Goal: Submit feedback/report problem

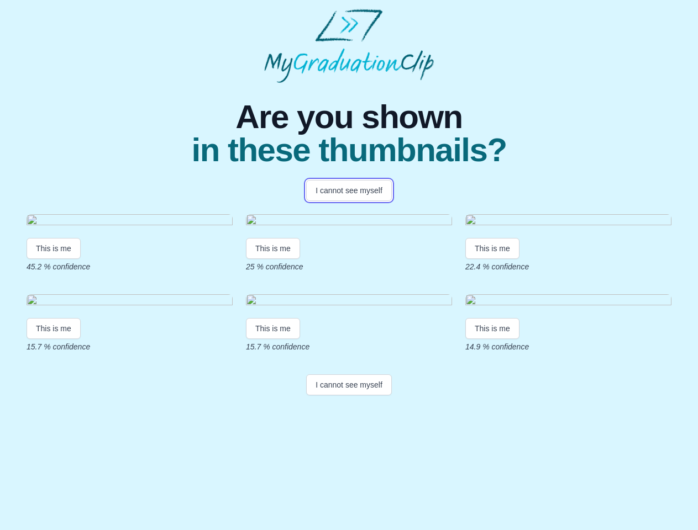
click at [349, 191] on button "I cannot see myself" at bounding box center [349, 190] width 86 height 21
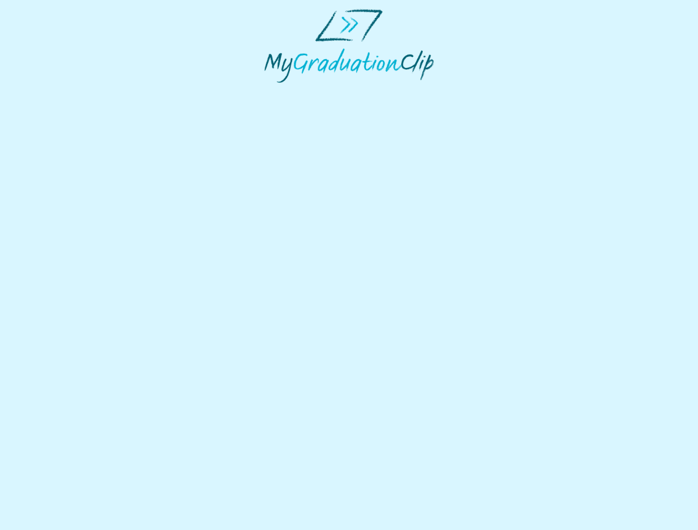
click at [54, 92] on html at bounding box center [349, 46] width 698 height 92
click at [275, 92] on html at bounding box center [349, 46] width 698 height 92
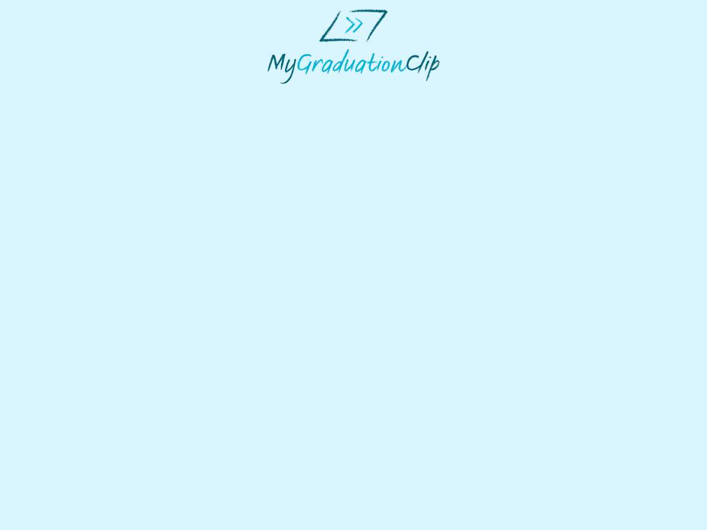
click at [495, 93] on html at bounding box center [353, 46] width 707 height 93
click at [54, 93] on html at bounding box center [353, 46] width 707 height 93
click at [275, 93] on html at bounding box center [353, 46] width 707 height 93
click at [495, 93] on html at bounding box center [353, 46] width 707 height 93
